Goal: Task Accomplishment & Management: Manage account settings

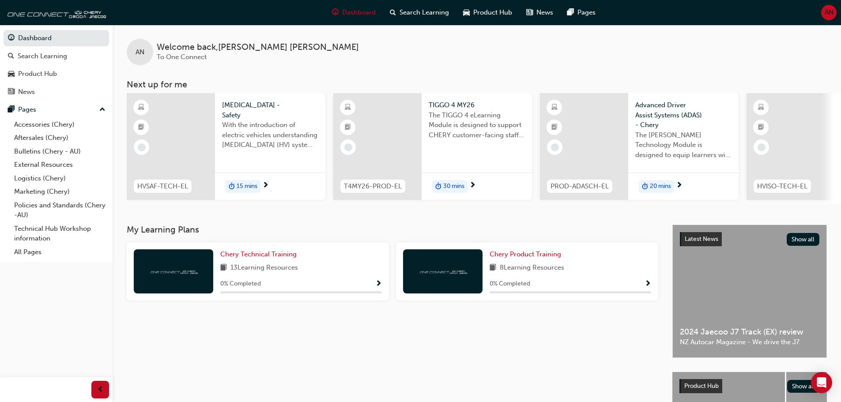
click at [831, 15] on span "AN" at bounding box center [829, 13] width 9 height 10
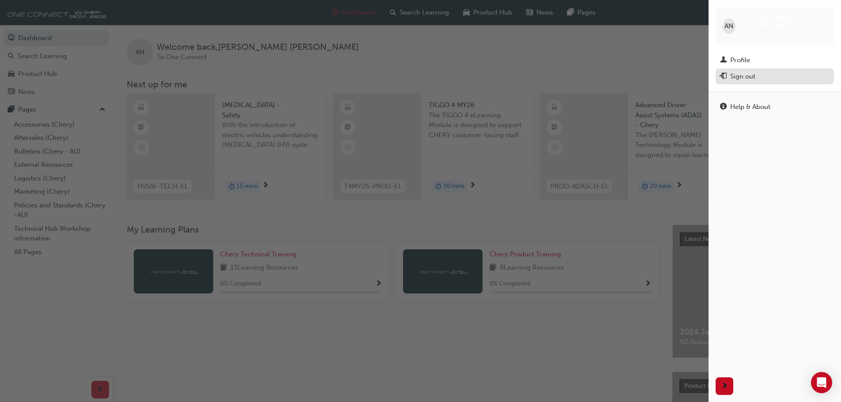
click at [759, 71] on div "Sign out" at bounding box center [774, 76] width 109 height 11
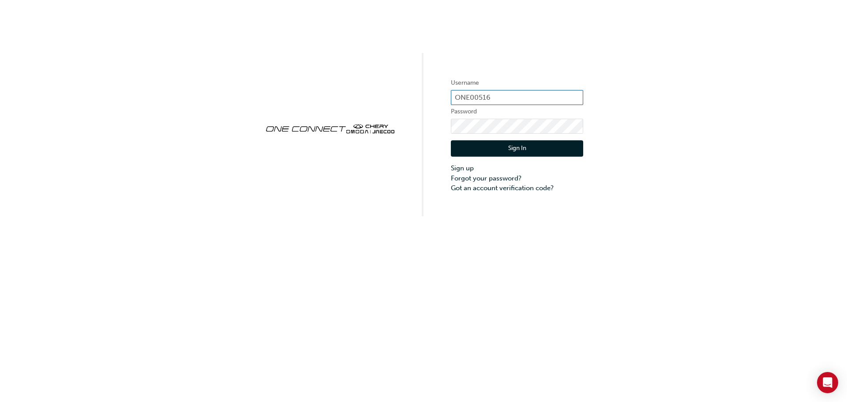
click at [514, 99] on input "ONE00516" at bounding box center [517, 97] width 132 height 15
type input "CHAU1372"
click at [504, 150] on button "Sign In" at bounding box center [517, 148] width 132 height 17
